Goal: Complete application form: Complete application form

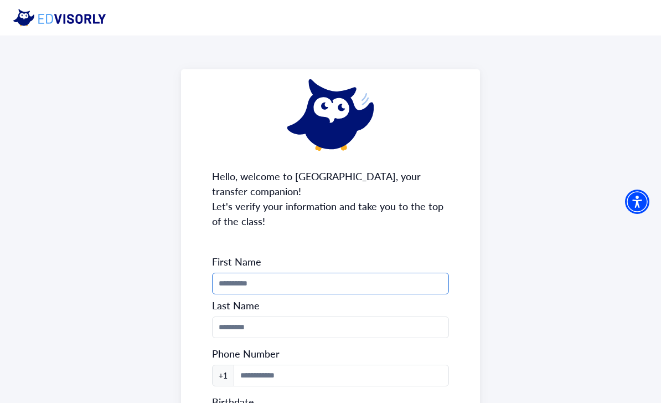
click at [281, 279] on input "Phone Number" at bounding box center [330, 284] width 237 height 22
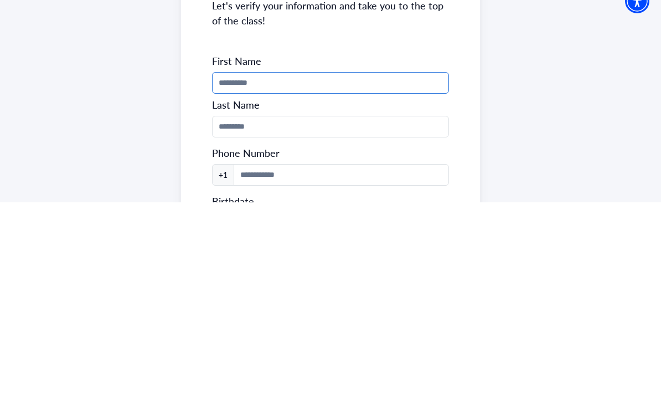
type input "*****"
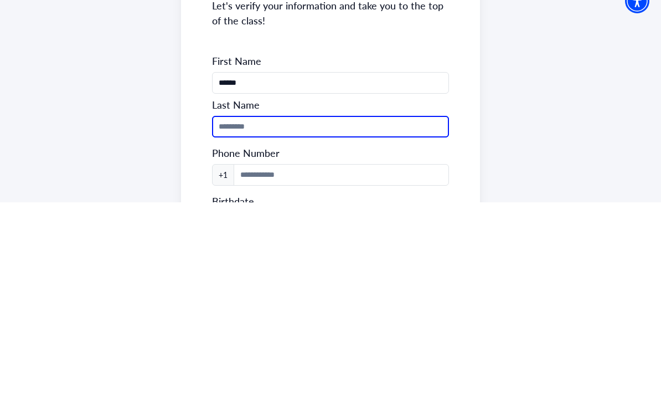
type input "******"
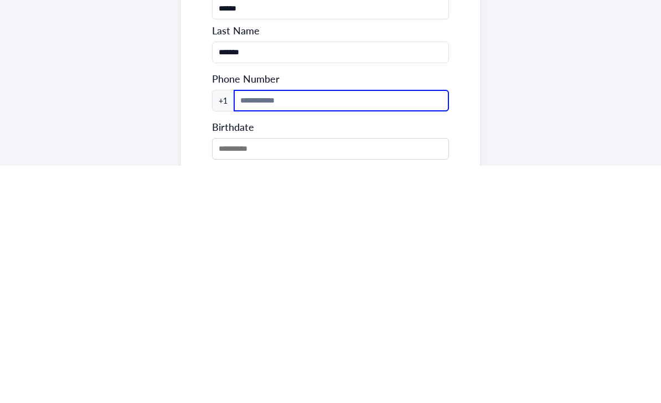
scroll to position [40, 0]
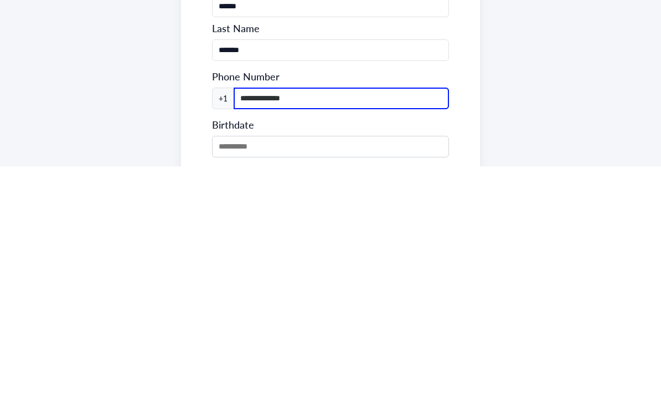
type input "**********"
click at [507, 106] on div "**********" at bounding box center [330, 257] width 661 height 523
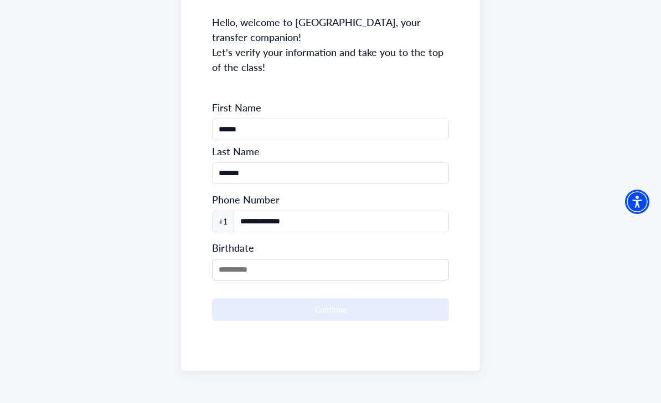
click at [229, 262] on input "MM/DD/YYYY" at bounding box center [330, 270] width 237 height 22
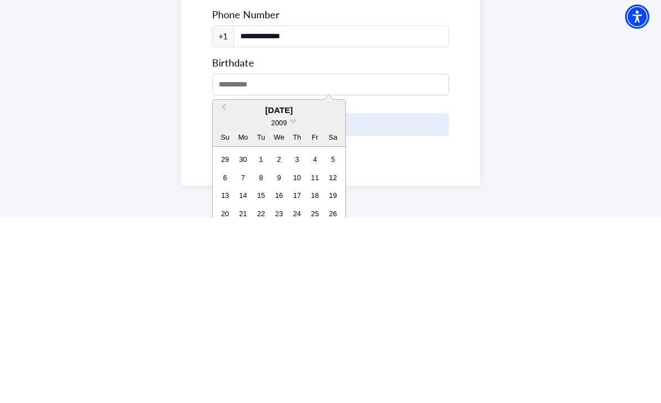
click at [268, 289] on div "[DATE]" at bounding box center [279, 295] width 133 height 13
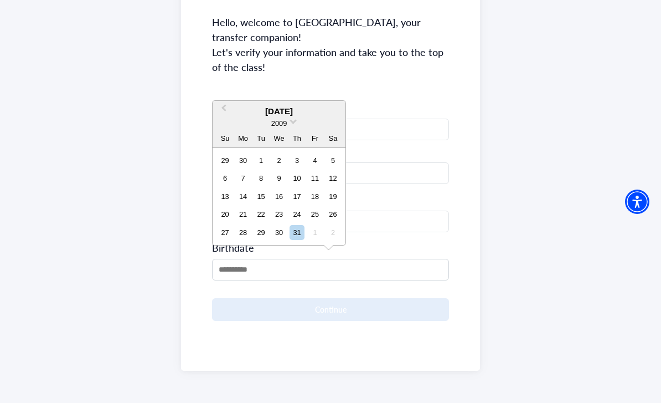
click at [276, 113] on div "[DATE]" at bounding box center [279, 111] width 133 height 13
click at [221, 114] on button "Previous Month" at bounding box center [223, 111] width 18 height 18
click at [227, 114] on button "Previous Month" at bounding box center [223, 111] width 18 height 18
click at [228, 111] on button "Previous Month" at bounding box center [223, 111] width 18 height 18
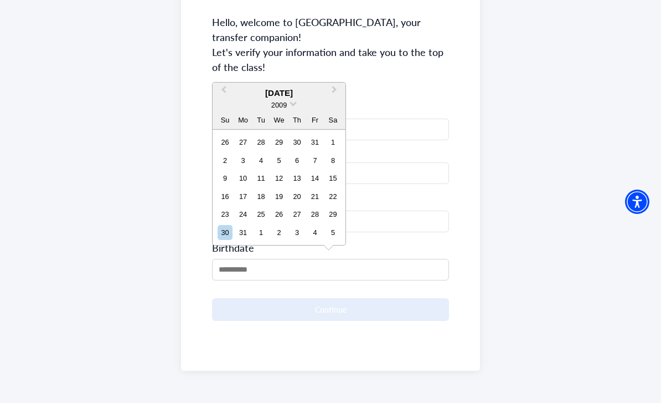
click at [228, 95] on button "Previous Month" at bounding box center [223, 93] width 18 height 18
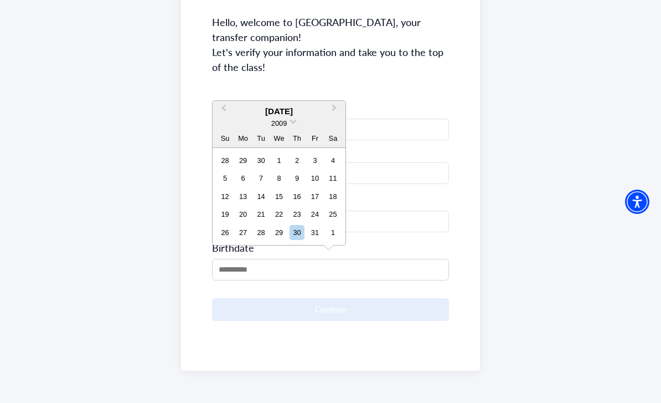
click at [224, 112] on span "Previous Month" at bounding box center [224, 110] width 0 height 17
click at [228, 112] on button "Previous Month" at bounding box center [223, 111] width 18 height 18
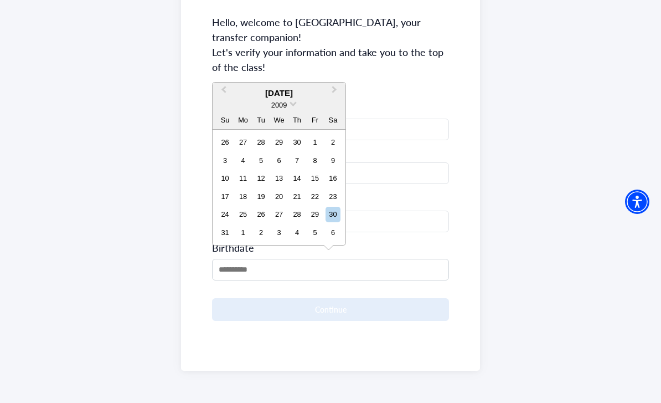
click at [224, 92] on span "Previous Month" at bounding box center [224, 92] width 0 height 17
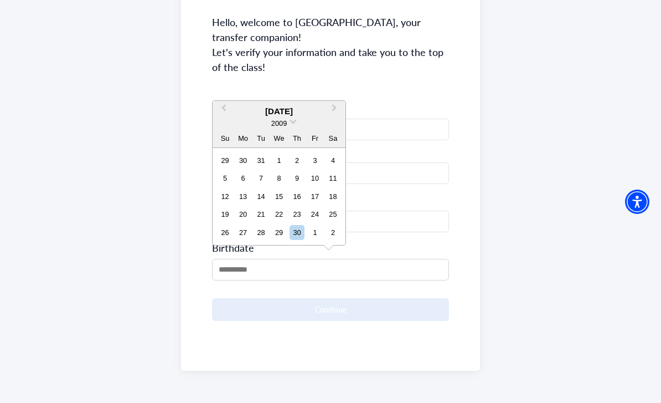
click at [279, 191] on div "15" at bounding box center [278, 196] width 15 height 15
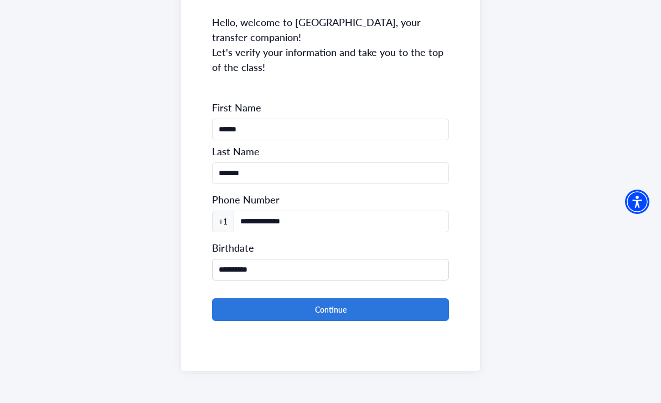
click at [354, 268] on input "**********" at bounding box center [330, 270] width 237 height 22
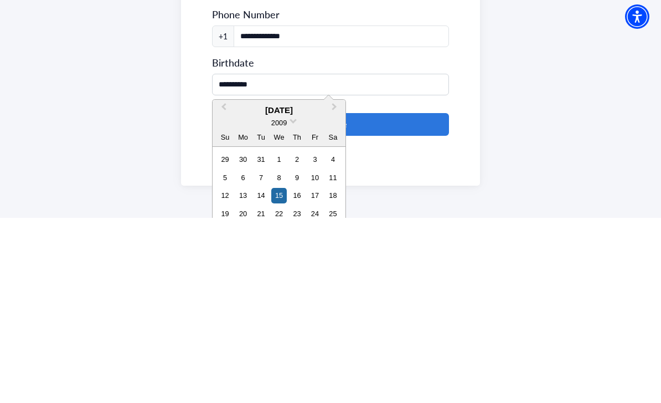
click at [289, 289] on div "[DATE]" at bounding box center [279, 295] width 133 height 13
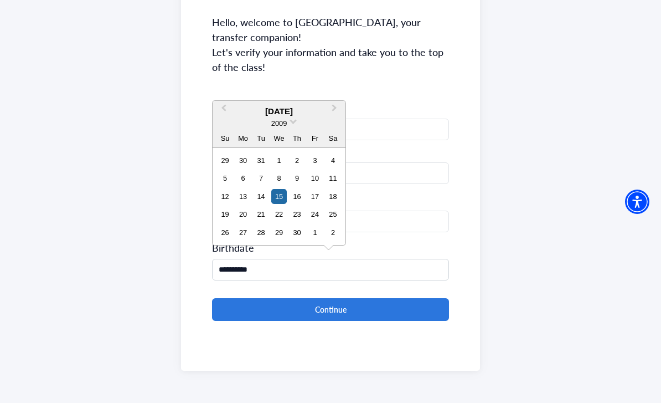
click at [285, 120] on span "2009" at bounding box center [279, 123] width 16 height 8
click at [275, 161] on div "2006" at bounding box center [278, 156] width 65 height 11
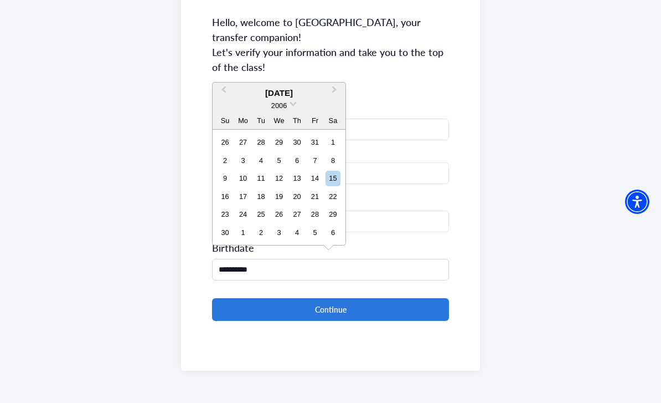
click at [336, 178] on div "15" at bounding box center [333, 178] width 15 height 15
type input "**********"
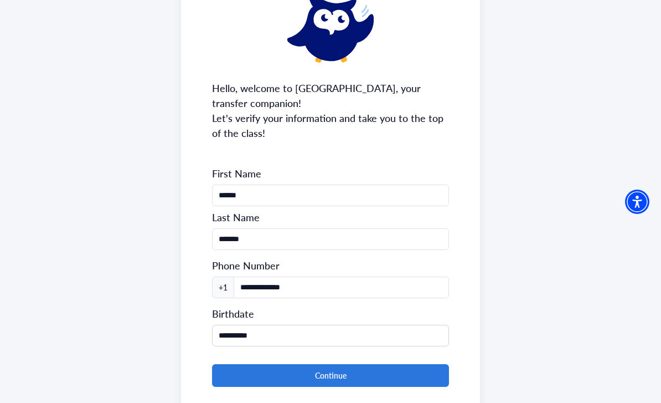
scroll to position [119, 0]
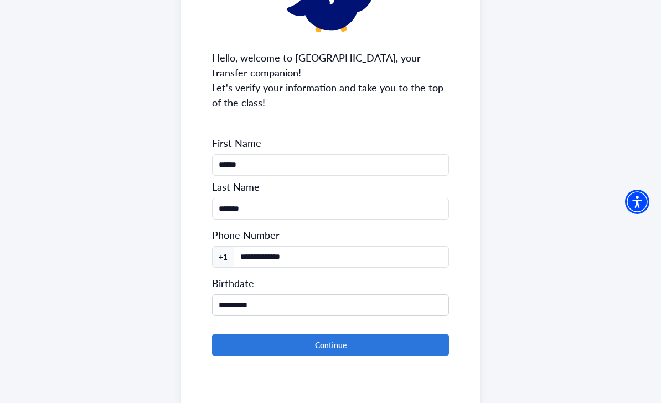
click at [341, 341] on button "Continue" at bounding box center [330, 344] width 237 height 23
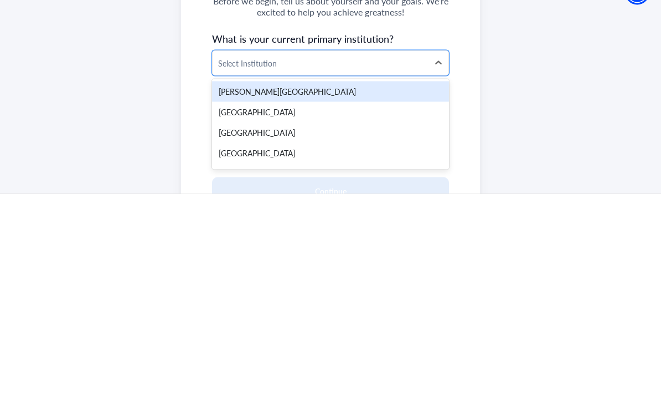
scroll to position [20, 0]
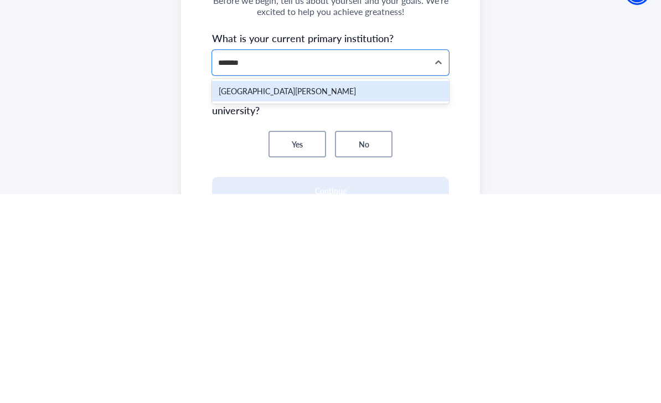
type input "********"
click at [386, 290] on div "[GEOGRAPHIC_DATA][PERSON_NAME]" at bounding box center [330, 300] width 237 height 20
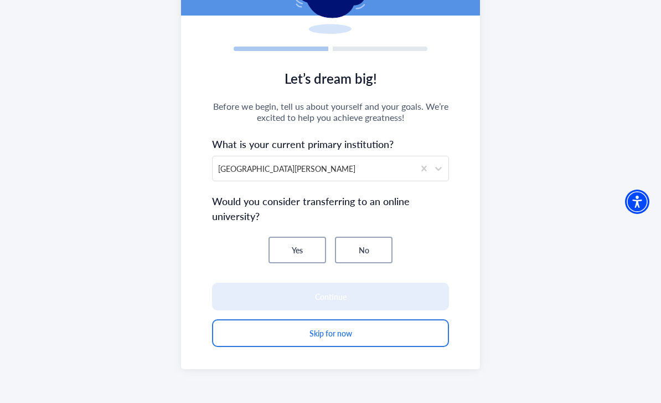
scroll to position [124, 0]
click at [306, 246] on button "Yes" at bounding box center [298, 250] width 58 height 27
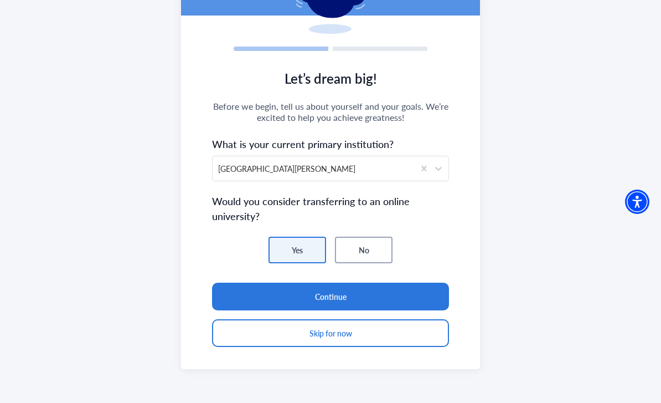
click at [348, 291] on button "Continue" at bounding box center [330, 296] width 237 height 28
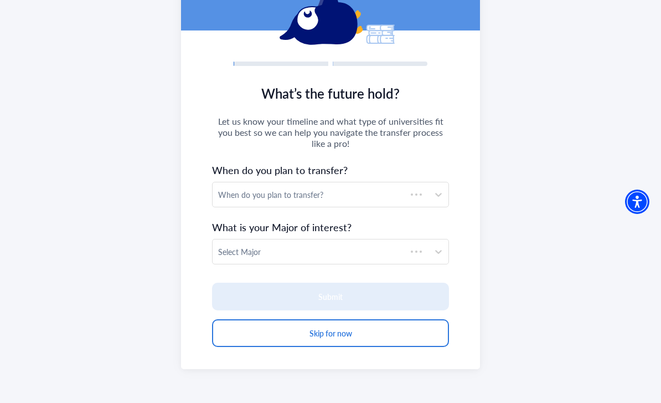
scroll to position [109, 0]
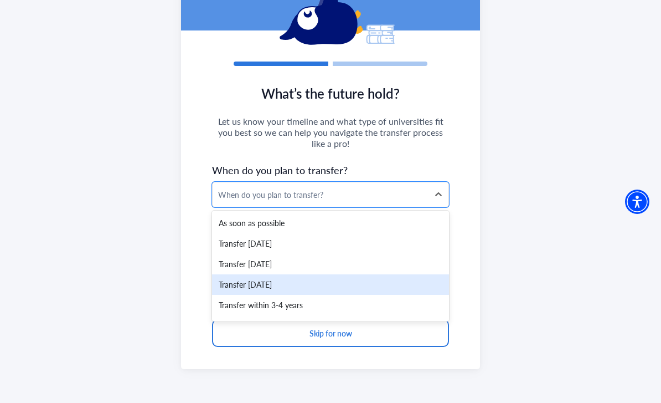
click at [296, 287] on div "Transfer [DATE]" at bounding box center [330, 284] width 237 height 20
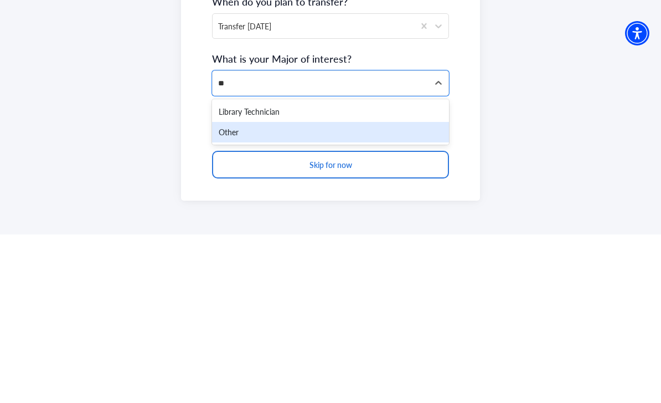
type input "*"
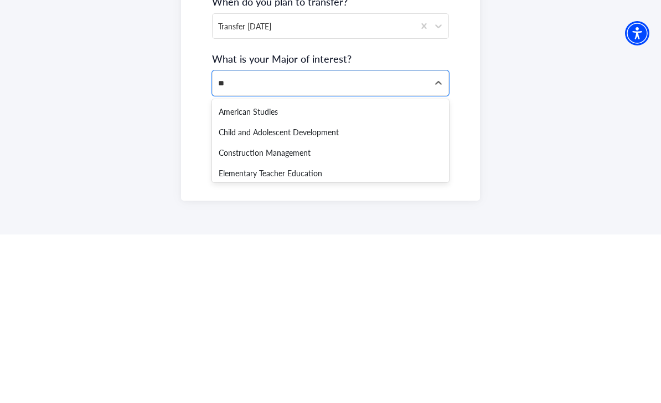
type input "***"
click at [234, 290] on div "Media Studies" at bounding box center [330, 300] width 237 height 20
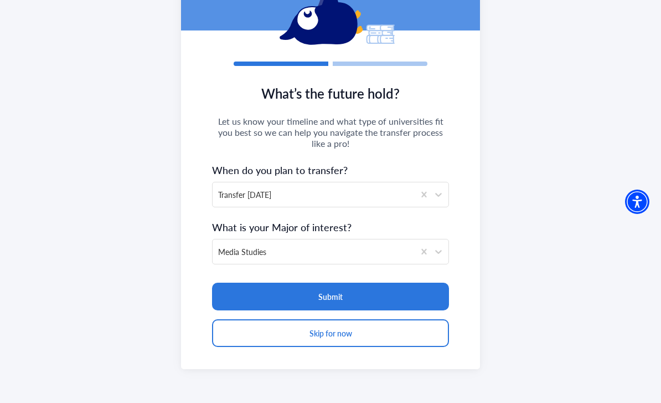
click at [368, 292] on button "Submit" at bounding box center [330, 296] width 237 height 28
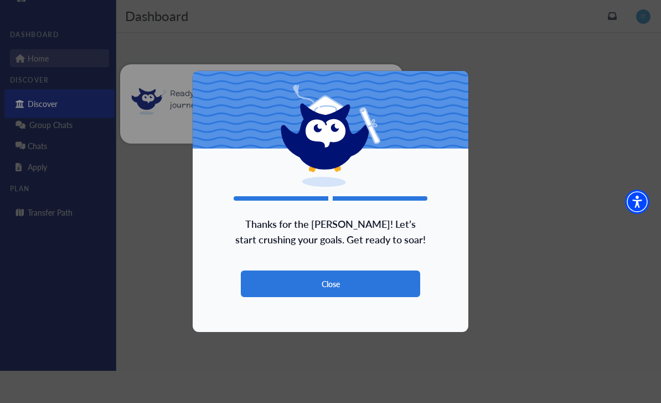
scroll to position [35, 0]
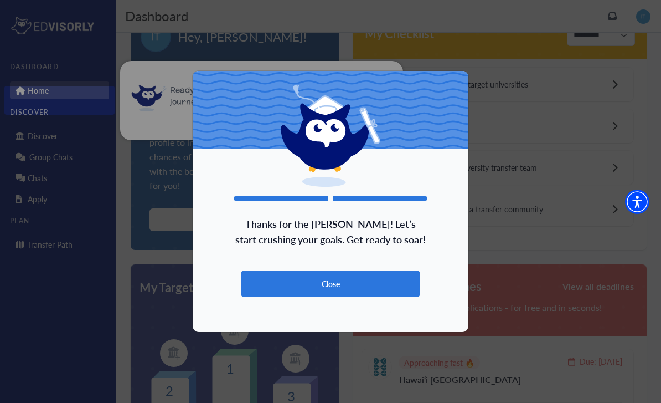
click at [350, 285] on button "Close" at bounding box center [330, 283] width 179 height 27
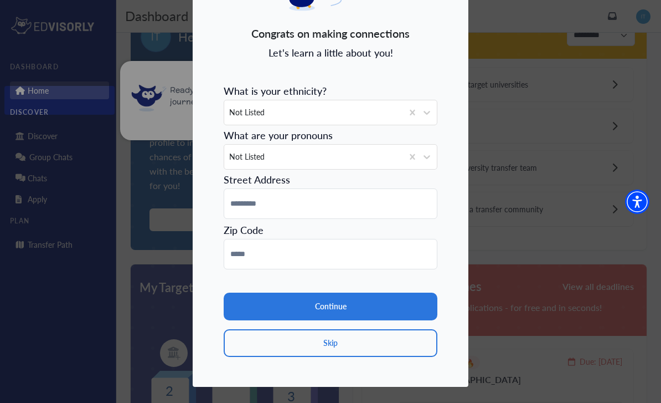
scroll to position [88, 0]
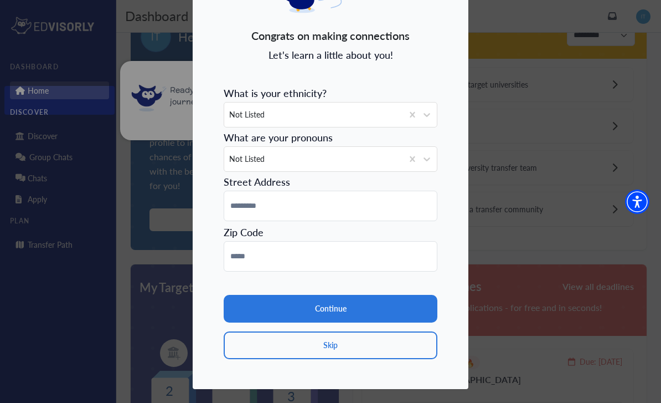
click at [344, 298] on button "Continue" at bounding box center [331, 309] width 214 height 28
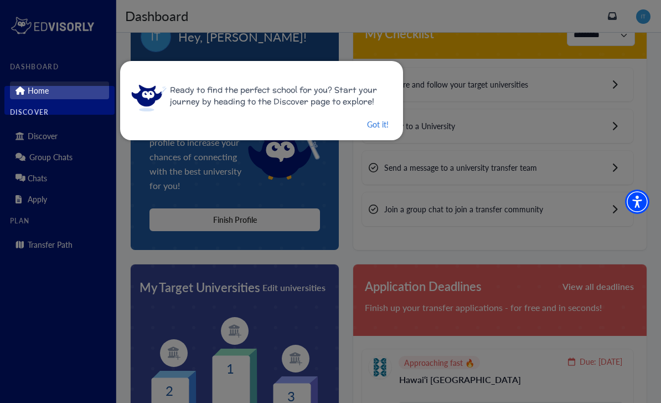
click at [372, 126] on button "Got it!" at bounding box center [378, 124] width 24 height 14
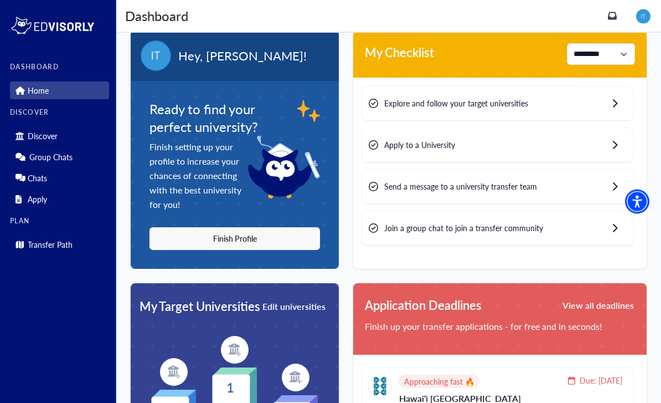
scroll to position [0, 0]
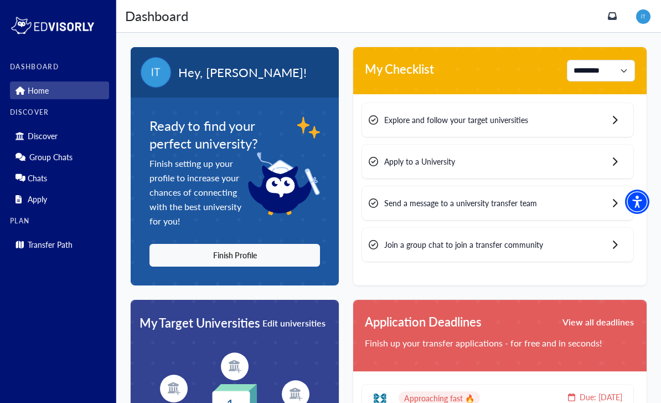
click at [196, 255] on button "Finish Profile" at bounding box center [235, 255] width 171 height 23
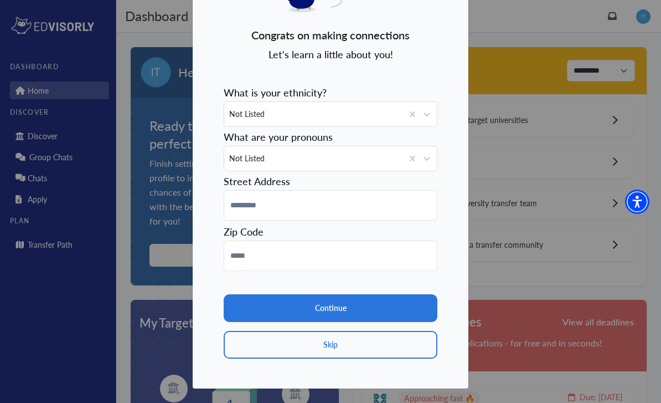
scroll to position [88, 0]
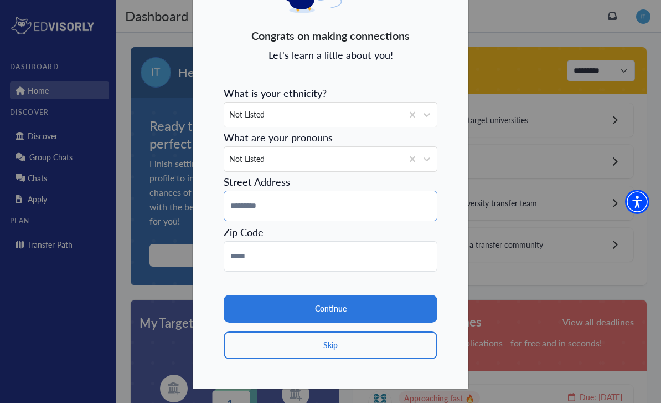
click at [234, 205] on input at bounding box center [331, 206] width 214 height 30
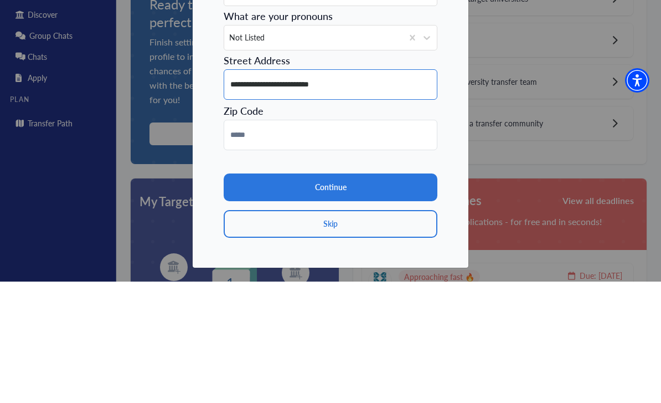
type input "**********"
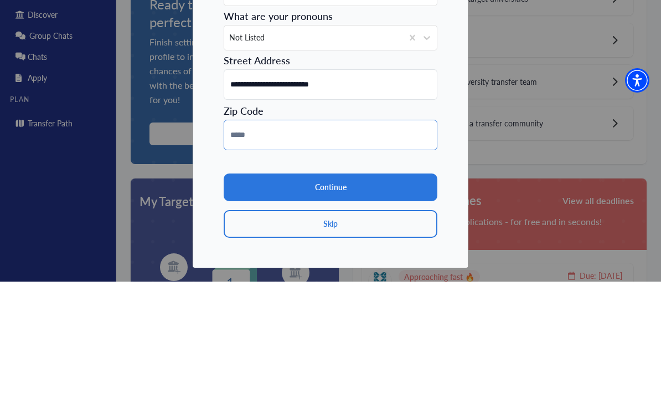
click at [350, 241] on input at bounding box center [331, 256] width 214 height 30
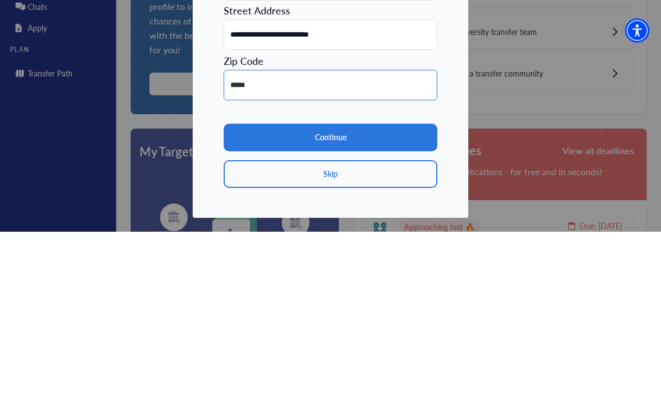
type input "*****"
click at [379, 295] on button "Continue" at bounding box center [331, 309] width 214 height 28
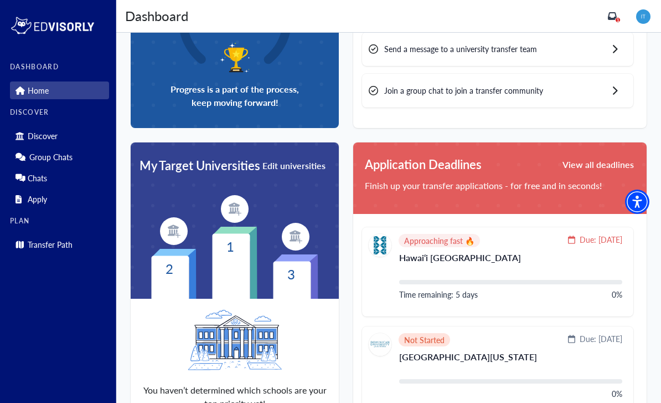
scroll to position [0, 0]
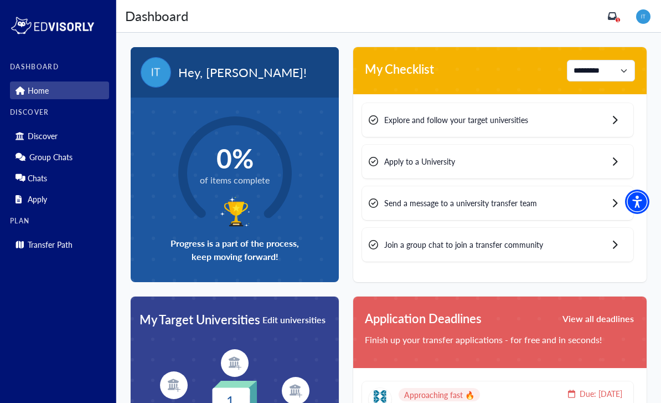
click at [621, 10] on div "1" at bounding box center [630, 16] width 44 height 18
click at [615, 14] on icon "inbox" at bounding box center [612, 16] width 9 height 8
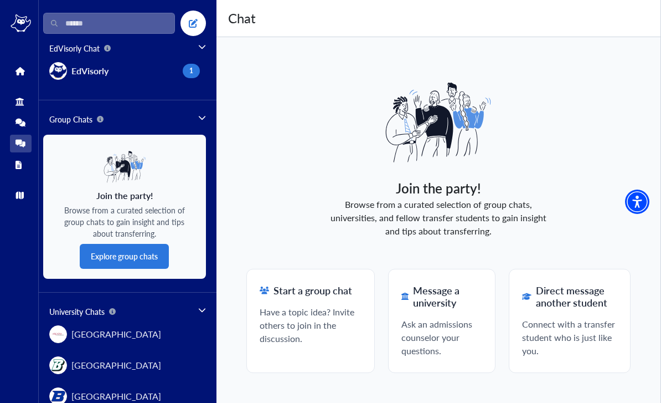
click at [99, 65] on span "EdVisorly" at bounding box center [89, 70] width 37 height 13
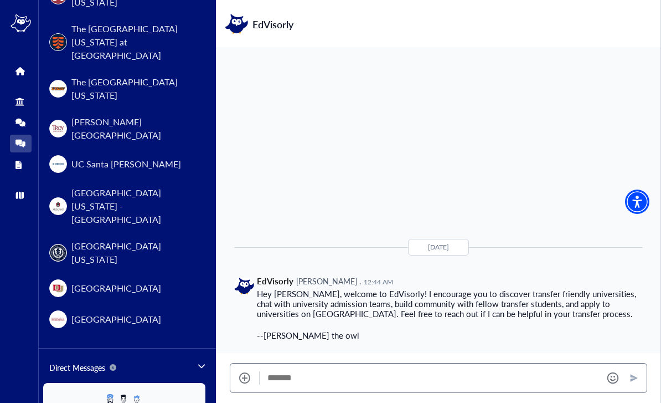
scroll to position [1392, 0]
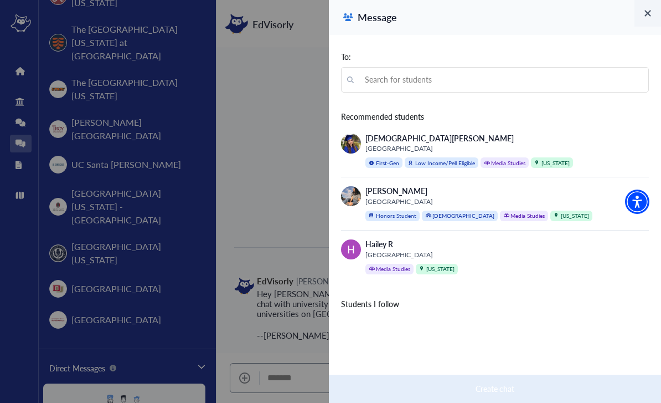
click at [521, 143] on div "[PERSON_NAME] [GEOGRAPHIC_DATA] First-Gen Low Income/Pell Eligible Media Studie…" at bounding box center [470, 150] width 208 height 35
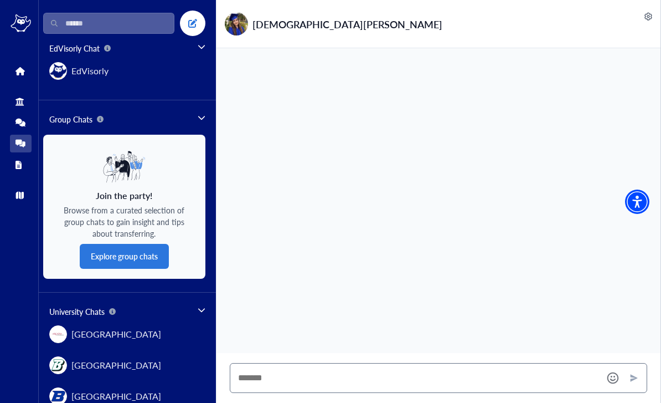
scroll to position [0, 0]
click at [19, 73] on icon at bounding box center [20, 71] width 8 height 8
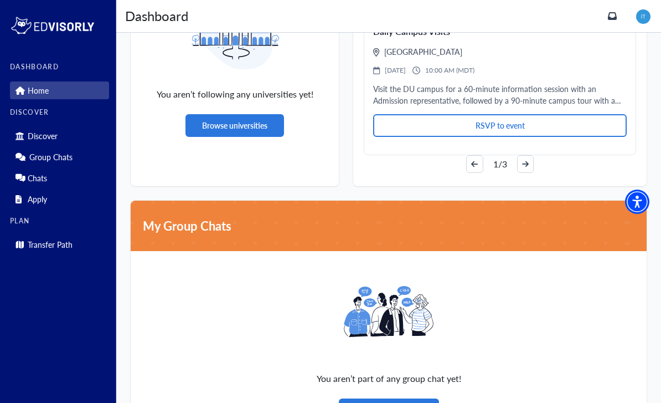
scroll to position [800, 0]
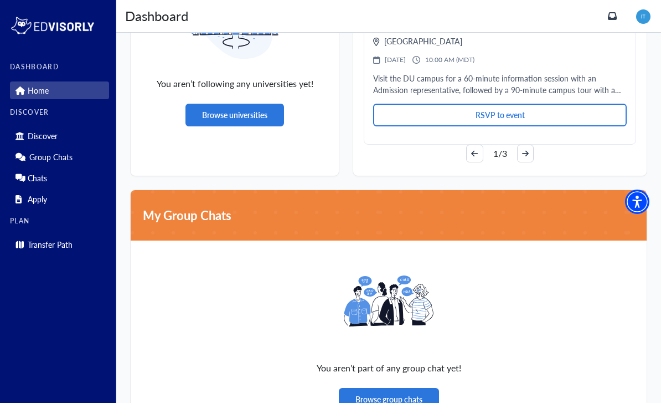
click at [36, 137] on p "Discover" at bounding box center [43, 135] width 30 height 9
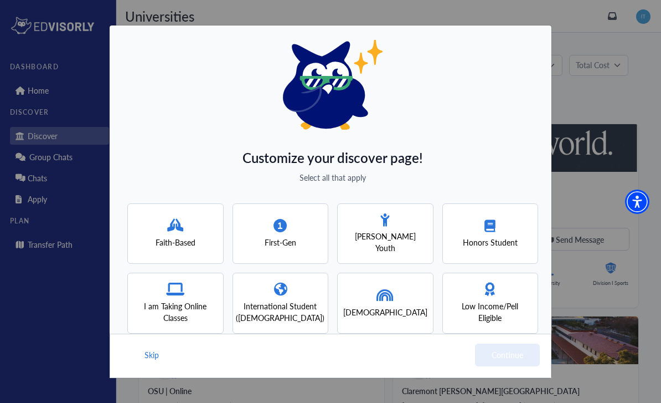
click at [297, 228] on div "First-Gen" at bounding box center [281, 233] width 96 height 61
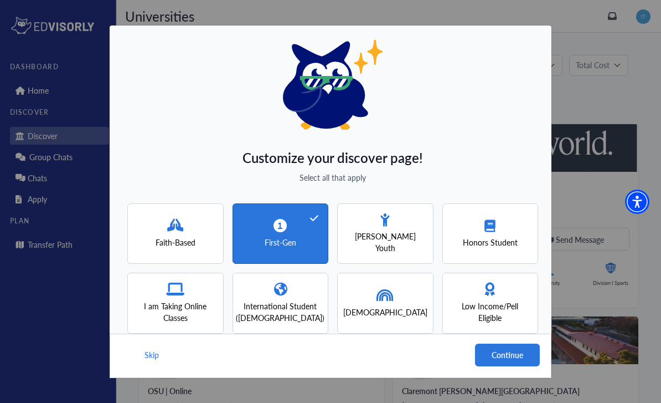
click at [159, 300] on span "I am Taking Online Classes" at bounding box center [175, 311] width 76 height 23
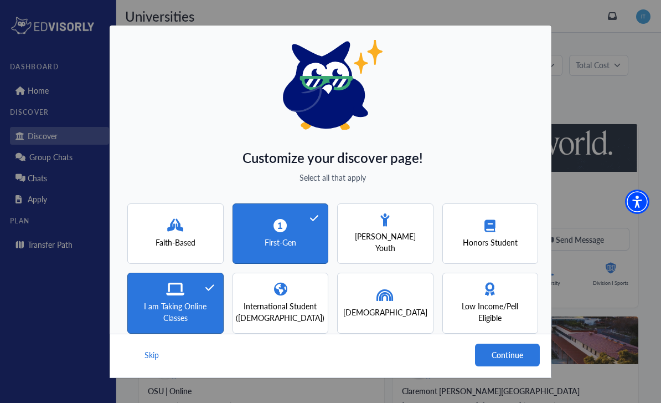
click at [286, 300] on span "International Student ([DEMOGRAPHIC_DATA])" at bounding box center [280, 311] width 89 height 23
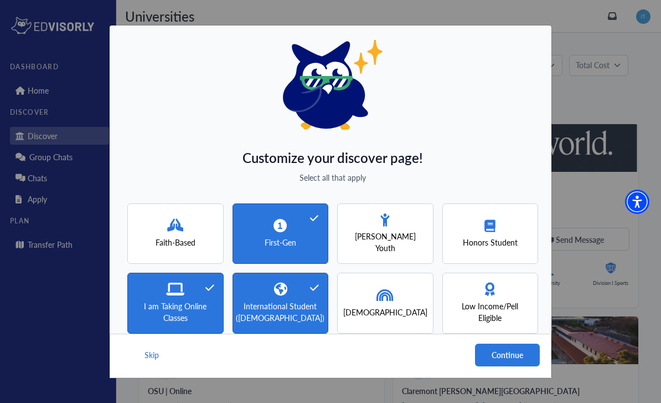
click at [377, 299] on div "[DEMOGRAPHIC_DATA]" at bounding box center [385, 303] width 84 height 29
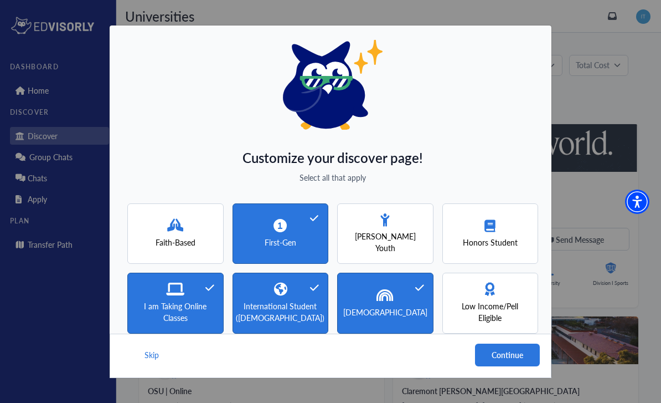
click at [482, 316] on span "Low Income/Pell Eligible" at bounding box center [491, 311] width 76 height 23
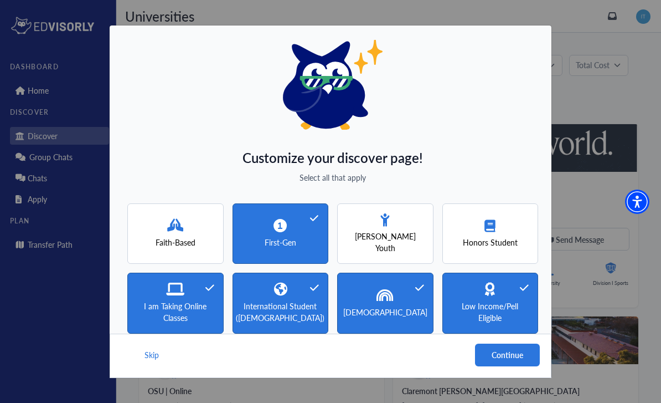
click at [289, 302] on span "International Student ([DEMOGRAPHIC_DATA])" at bounding box center [280, 311] width 89 height 23
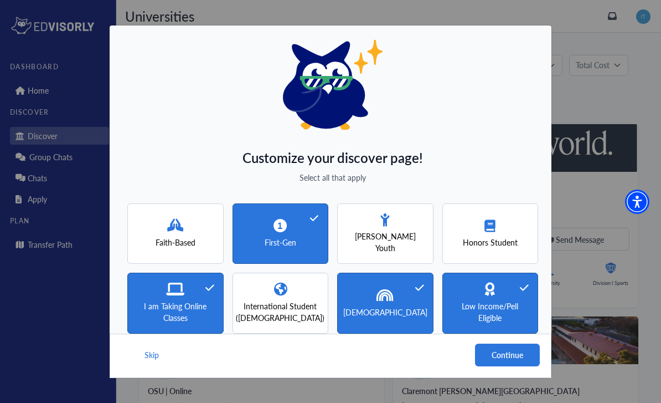
click at [380, 313] on span "[DEMOGRAPHIC_DATA]" at bounding box center [385, 312] width 84 height 12
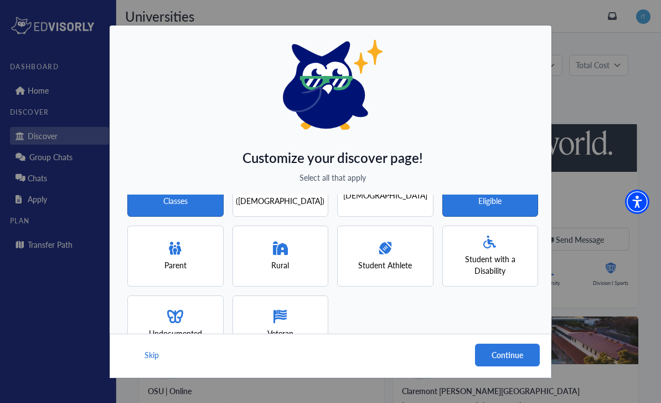
scroll to position [116, 0]
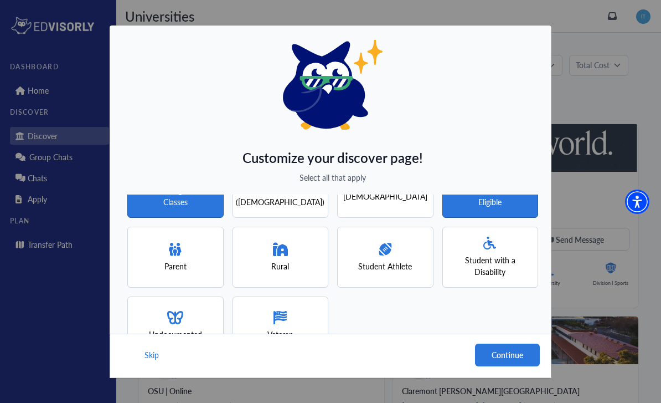
click at [498, 366] on button "Continue" at bounding box center [507, 354] width 65 height 23
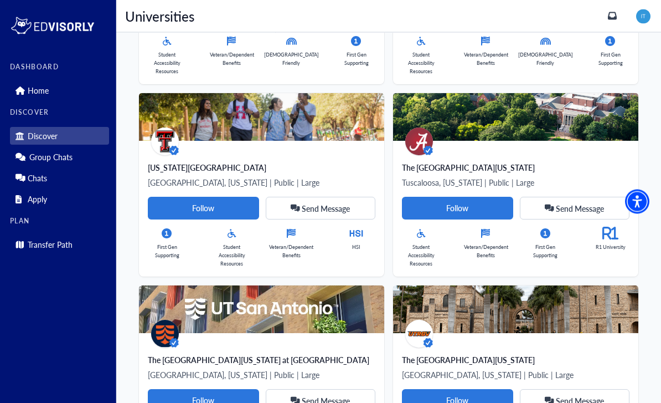
scroll to position [3677, 0]
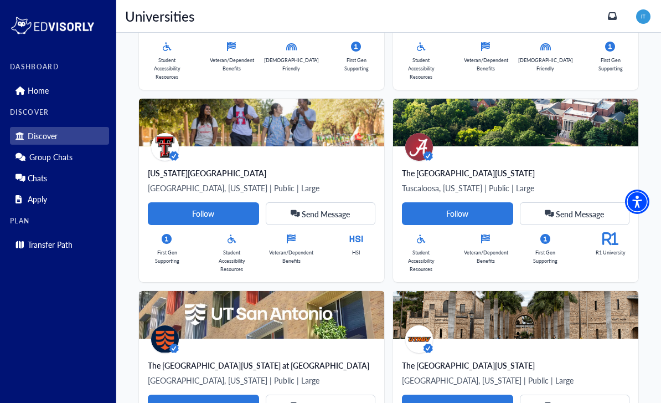
click at [34, 181] on p "Chats" at bounding box center [37, 177] width 19 height 9
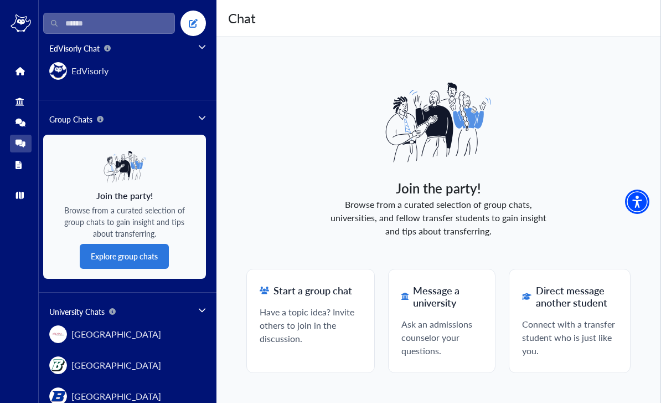
click at [19, 140] on icon at bounding box center [20, 144] width 8 height 8
click at [19, 166] on icon at bounding box center [19, 165] width 7 height 8
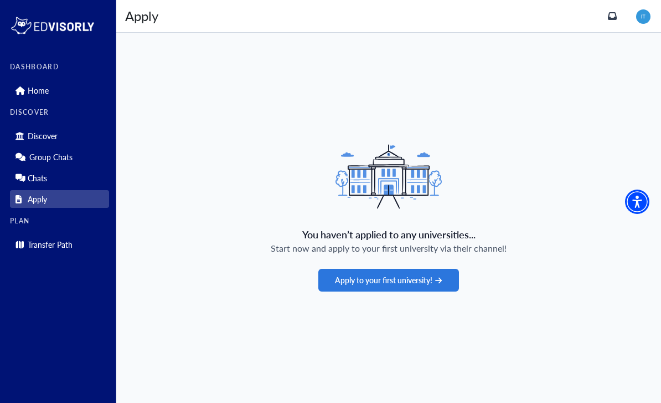
click at [430, 291] on button "Apply to your first university!" at bounding box center [388, 280] width 140 height 23
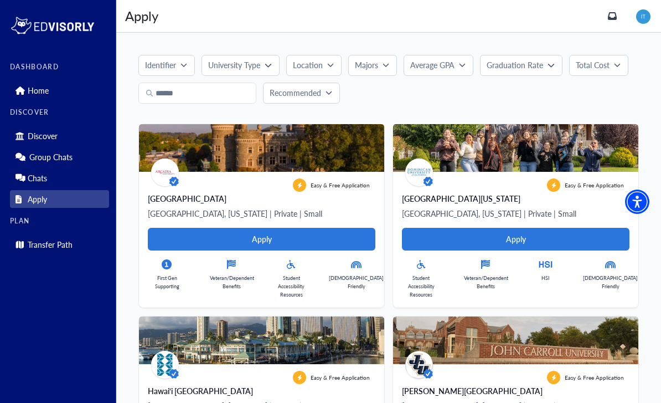
click at [171, 235] on button "Apply" at bounding box center [262, 239] width 228 height 23
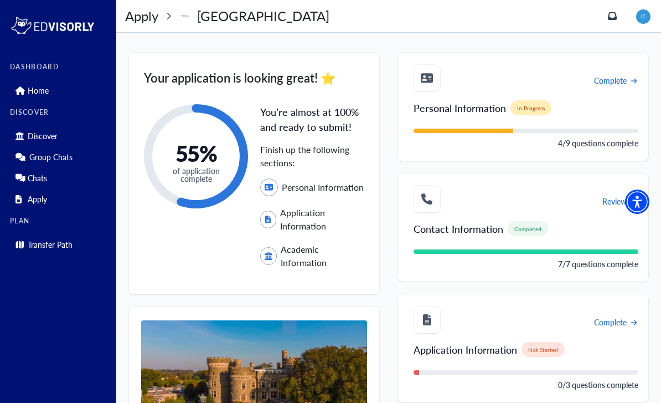
click at [51, 248] on p "Transfer Path" at bounding box center [50, 244] width 45 height 9
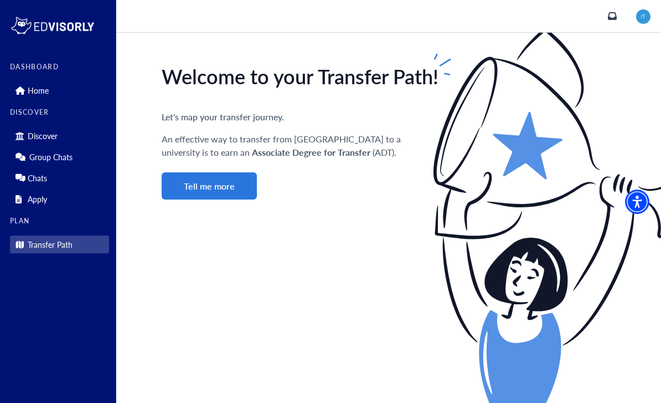
click at [187, 194] on button "Tell me more" at bounding box center [209, 185] width 95 height 27
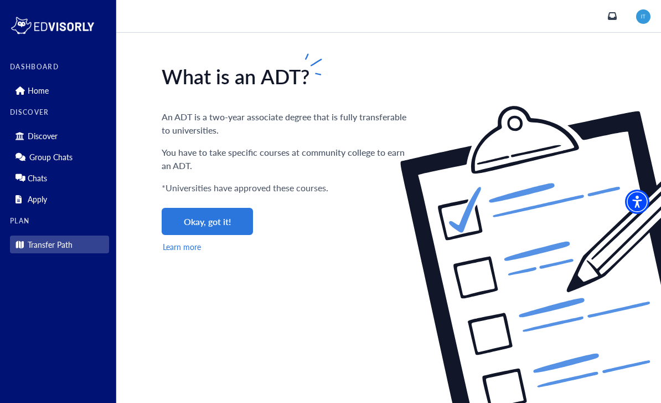
click at [186, 215] on button "Okay, got it!" at bounding box center [207, 221] width 91 height 27
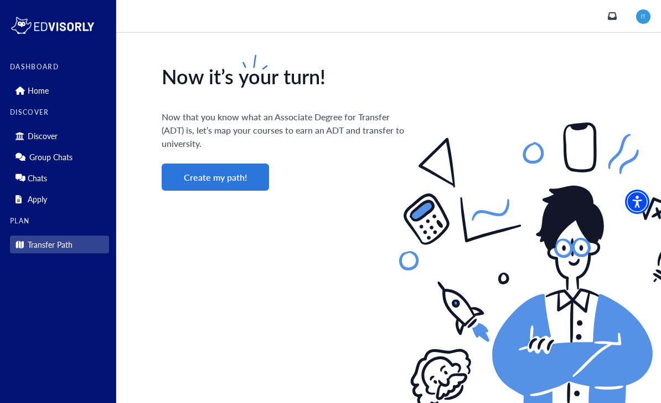
click at [189, 182] on button "Create my path!" at bounding box center [215, 176] width 107 height 27
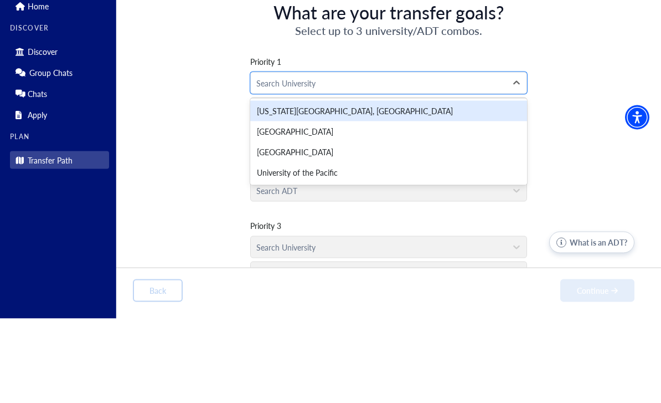
scroll to position [35, 0]
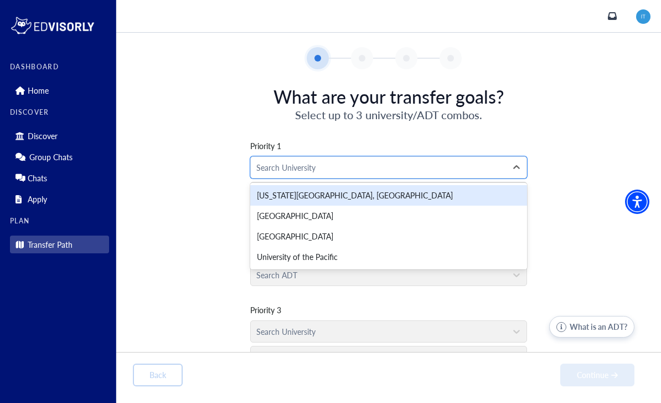
click at [189, 157] on div "Priority 1 [US_STATE][GEOGRAPHIC_DATA], [GEOGRAPHIC_DATA], 1 of 4. 4 results av…" at bounding box center [389, 247] width 512 height 250
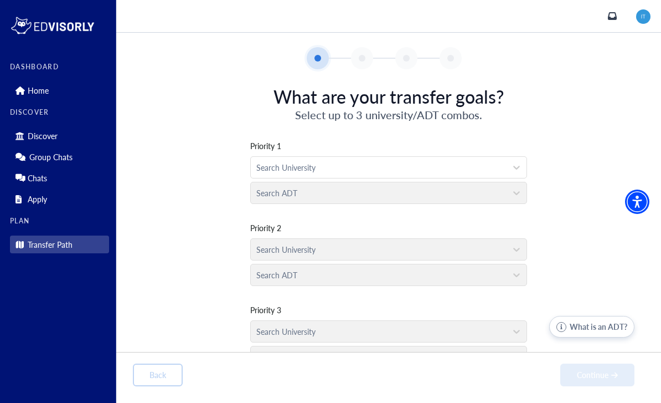
scroll to position [0, 0]
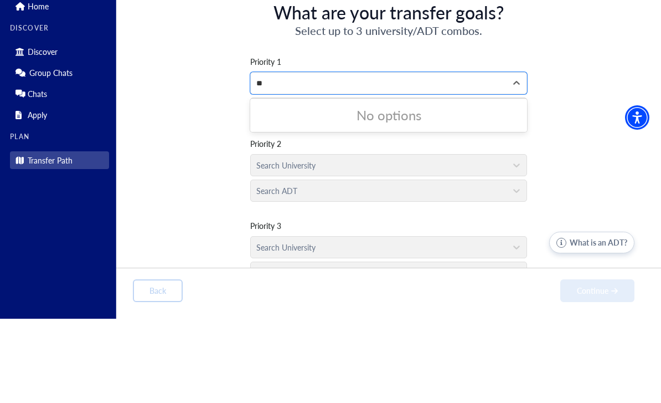
type input "*"
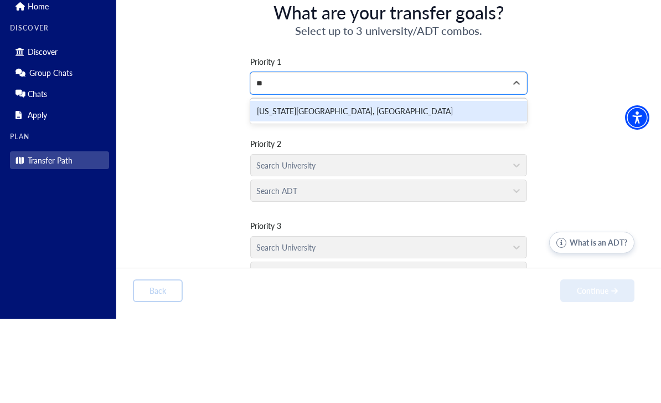
type input "*"
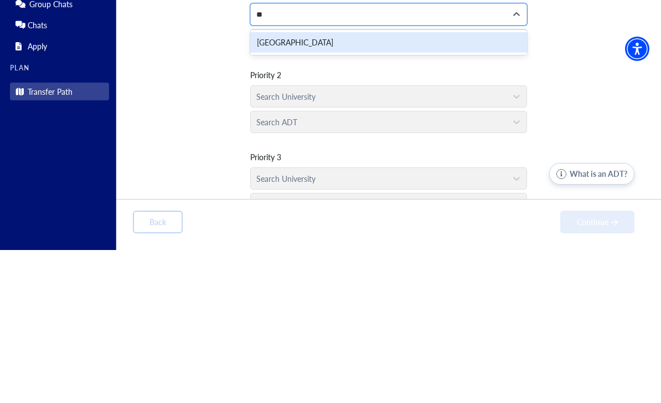
type input "*"
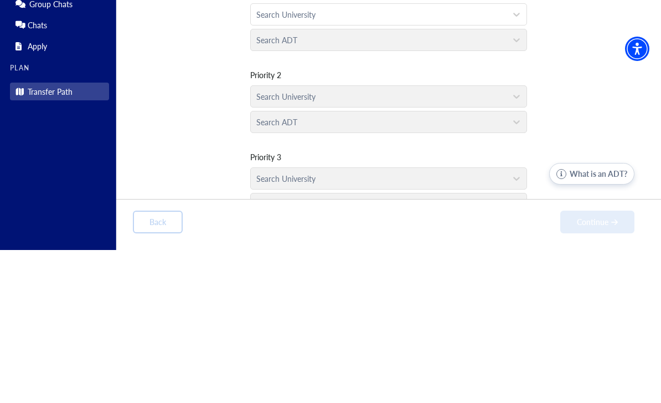
scroll to position [35, 0]
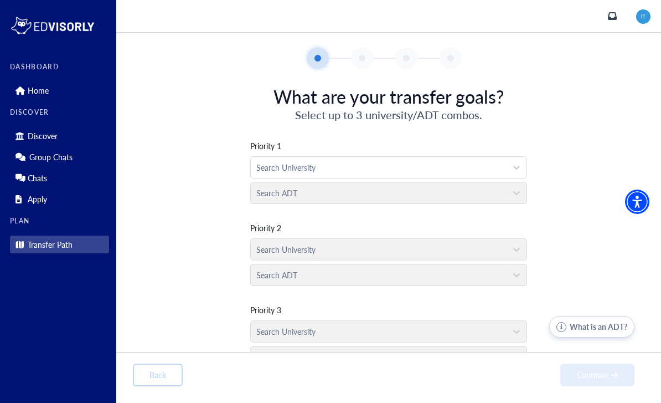
click at [176, 163] on div "Priority 1 Search University Search ADT Priority 2 Search University Search ADT…" at bounding box center [389, 247] width 512 height 250
click at [594, 245] on div "Priority 1 Search University Search ADT Priority 2 Search University Search ADT…" at bounding box center [389, 247] width 512 height 250
click at [613, 18] on icon "inbox" at bounding box center [612, 16] width 9 height 9
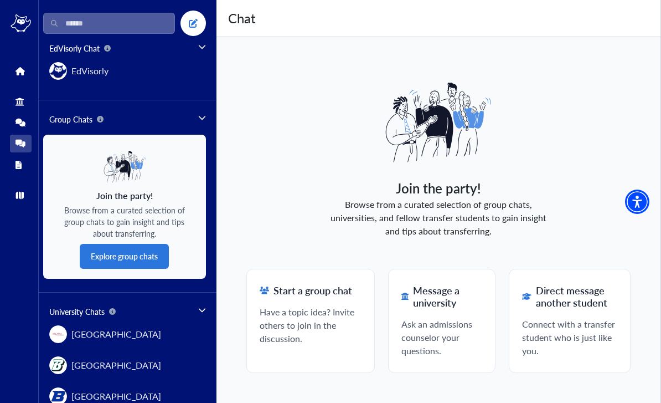
click at [14, 168] on link "Apply" at bounding box center [21, 165] width 22 height 18
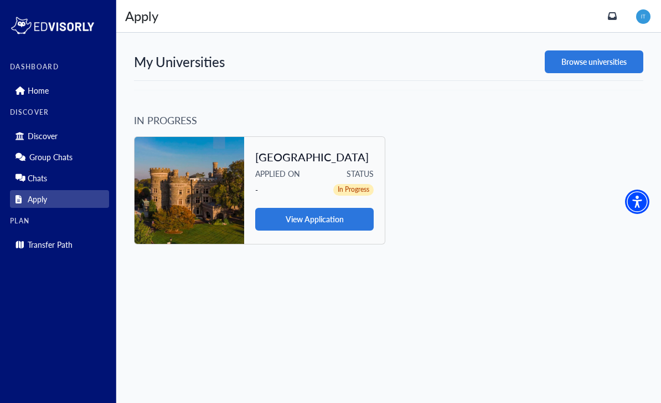
click at [590, 61] on button "Browse universities" at bounding box center [594, 61] width 99 height 23
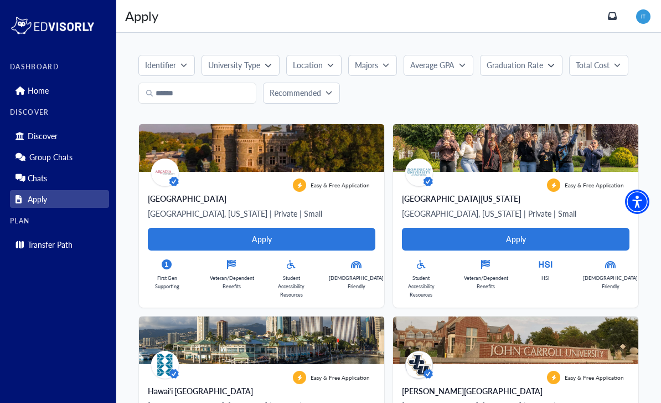
click at [170, 59] on p "Identifier" at bounding box center [160, 65] width 31 height 12
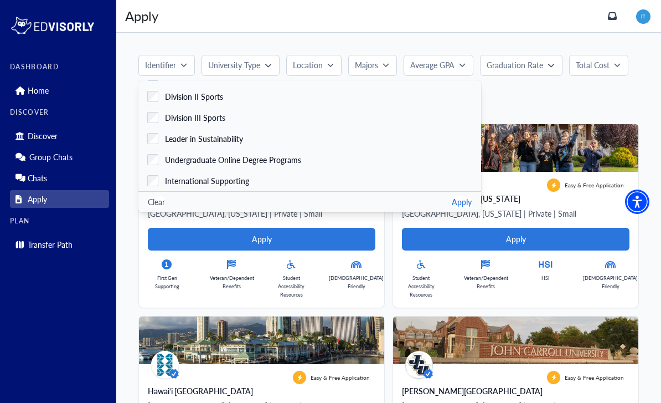
scroll to position [436, 0]
click at [452, 202] on button "Apply" at bounding box center [462, 202] width 20 height 12
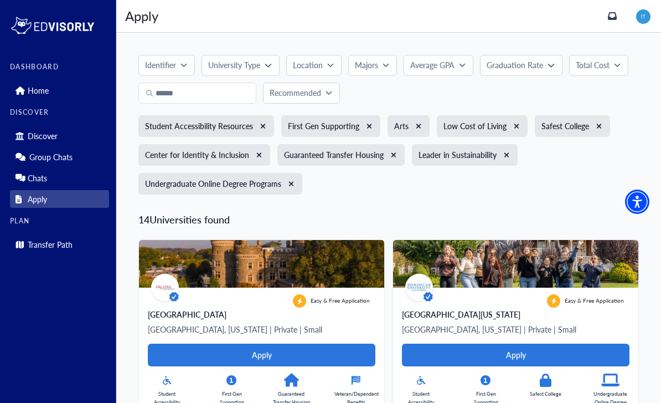
click at [265, 64] on div "University Type" at bounding box center [236, 65] width 56 height 12
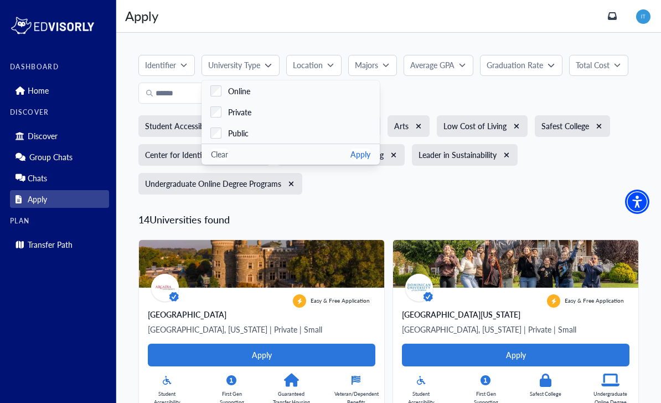
click at [362, 154] on button "Apply" at bounding box center [361, 154] width 20 height 12
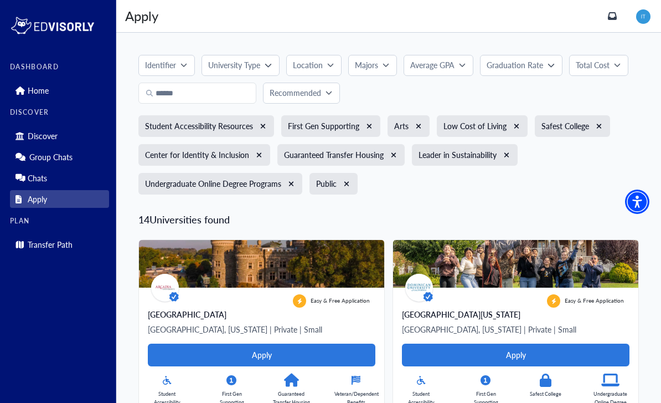
click at [317, 63] on p "Location" at bounding box center [308, 65] width 30 height 12
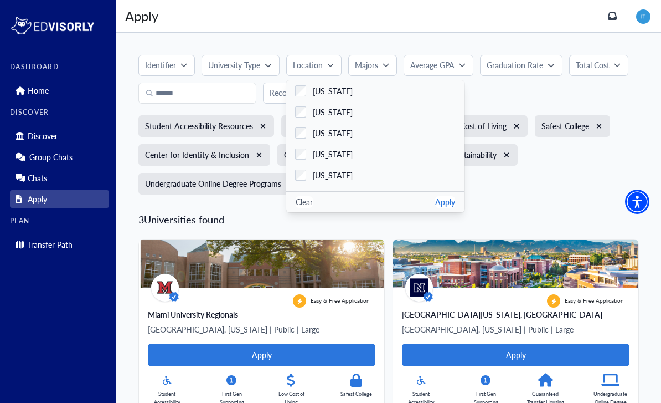
click at [440, 202] on button "Apply" at bounding box center [445, 202] width 20 height 12
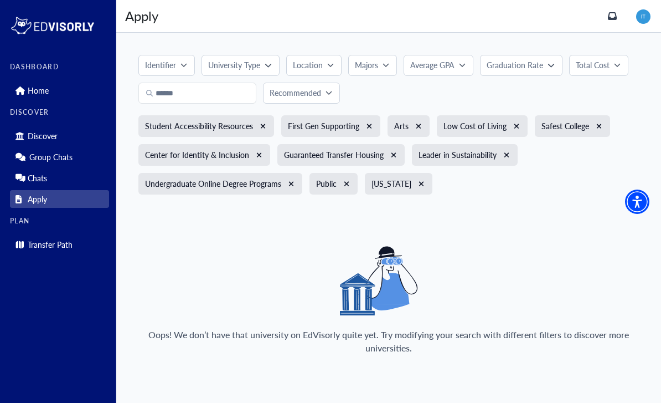
click at [380, 68] on div "Majors" at bounding box center [369, 65] width 28 height 12
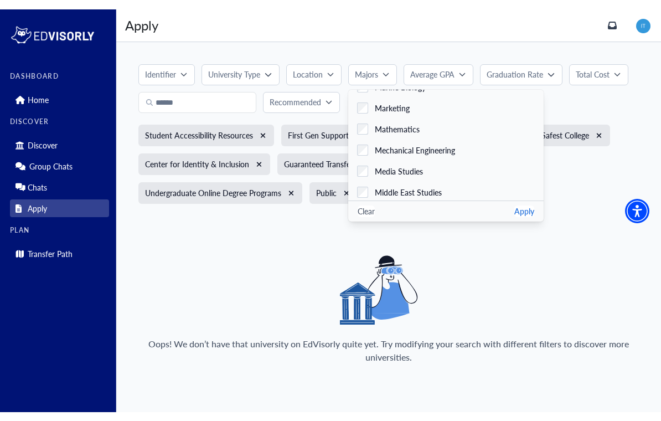
scroll to position [1571, 0]
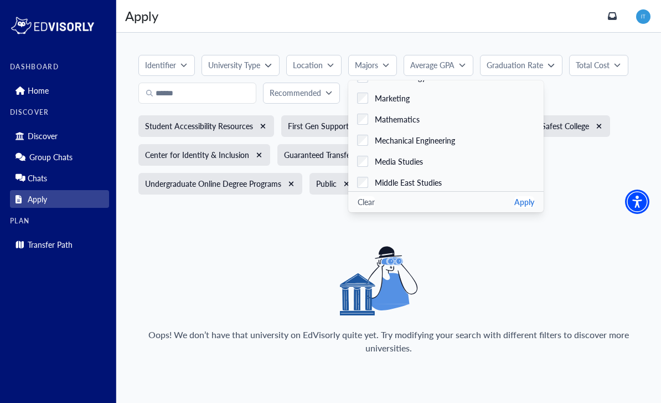
click at [515, 206] on button "Apply" at bounding box center [525, 202] width 20 height 12
